Goal: Information Seeking & Learning: Learn about a topic

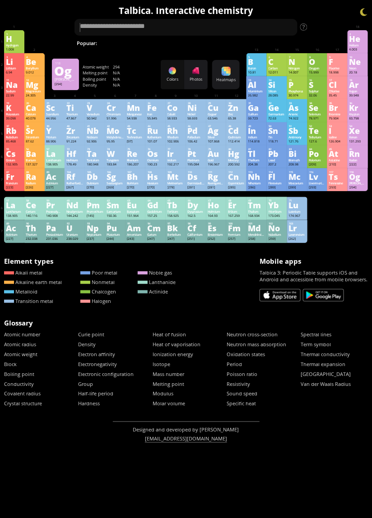
click at [354, 180] on div "Og" at bounding box center [357, 176] width 17 height 7
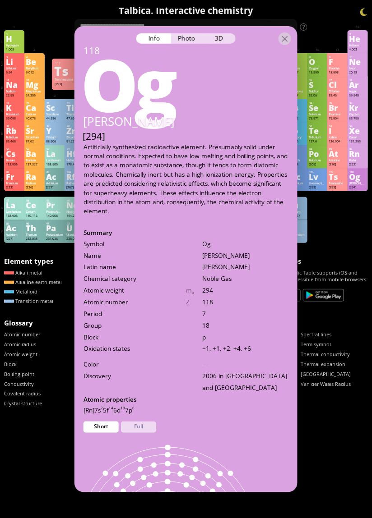
click at [190, 33] on div "Photo" at bounding box center [187, 38] width 32 height 10
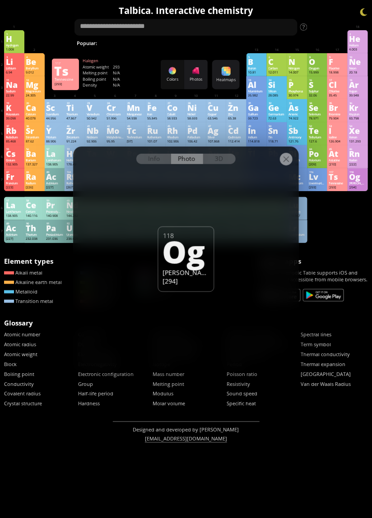
click at [220, 157] on div "3D" at bounding box center [219, 159] width 32 height 10
click at [284, 161] on div at bounding box center [286, 159] width 13 height 13
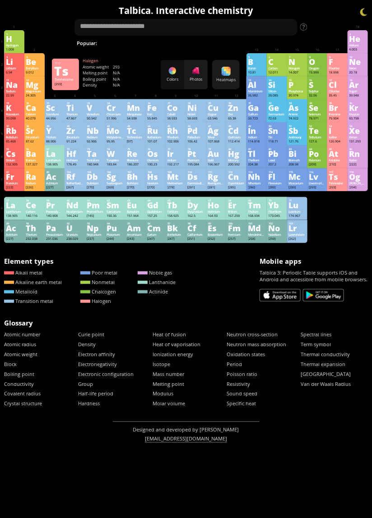
click at [339, 185] on div "Tennessine" at bounding box center [337, 183] width 17 height 4
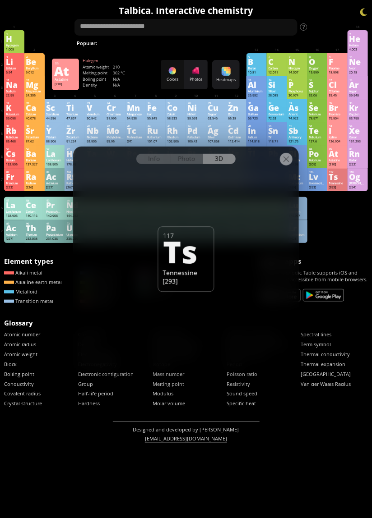
click at [195, 161] on div "Photo" at bounding box center [187, 159] width 32 height 10
click at [161, 157] on div "Info" at bounding box center [153, 159] width 35 height 10
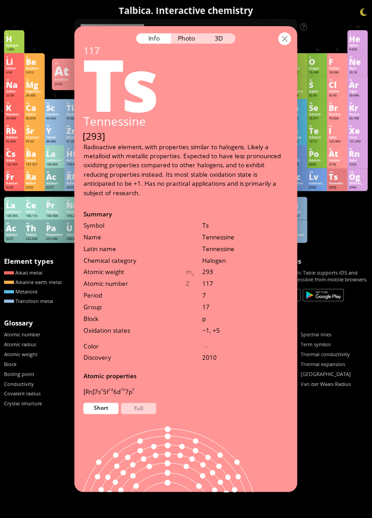
click at [281, 32] on div at bounding box center [284, 38] width 13 height 13
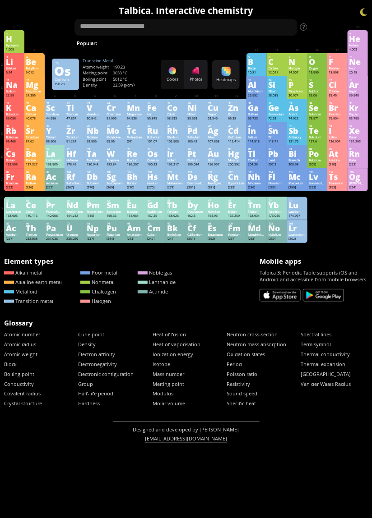
click at [299, 180] on div "Mc" at bounding box center [296, 176] width 17 height 7
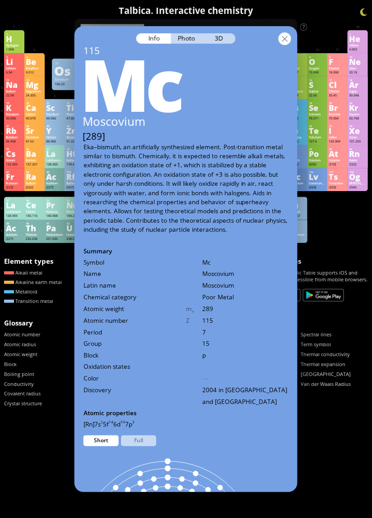
click at [284, 32] on div at bounding box center [284, 38] width 13 height 13
